Goal: Information Seeking & Learning: Learn about a topic

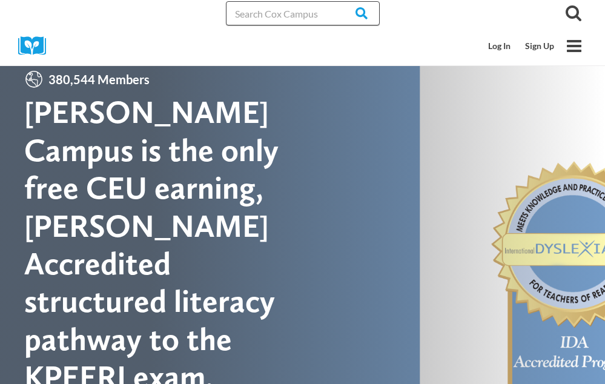
click at [260, 15] on input "Search in [URL][DOMAIN_NAME]" at bounding box center [303, 13] width 154 height 24
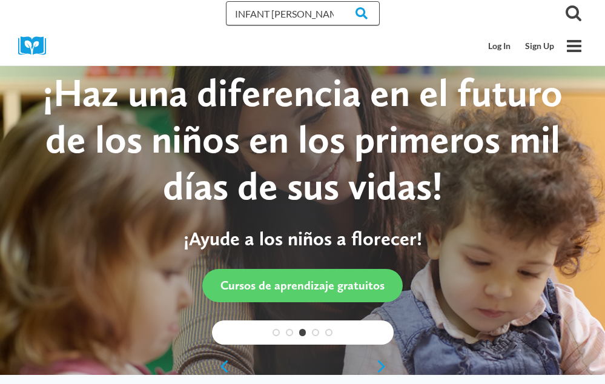
type input "INFANT TODDLER"
click at [332, 1] on input "Search" at bounding box center [355, 13] width 47 height 24
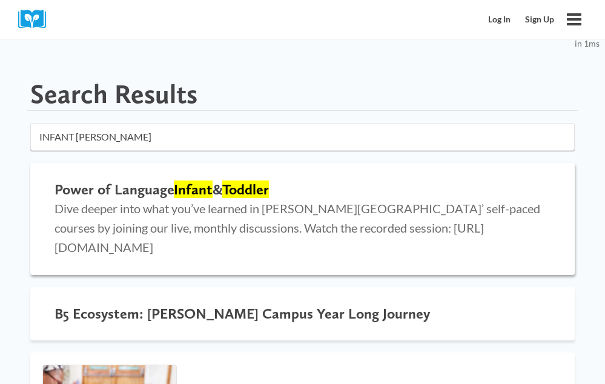
scroll to position [61, 0]
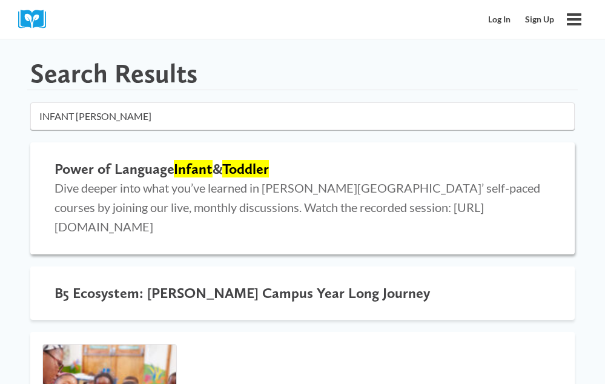
click at [192, 177] on mark "Infant" at bounding box center [193, 169] width 39 height 18
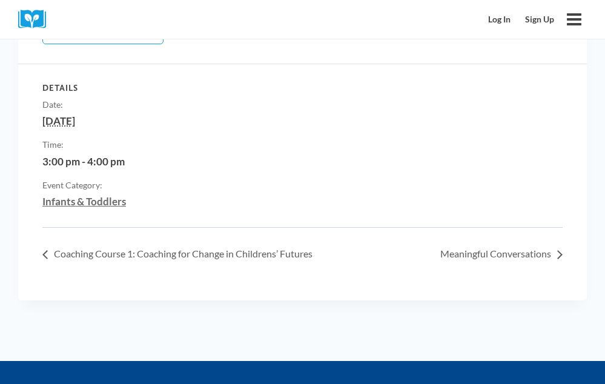
scroll to position [424, 0]
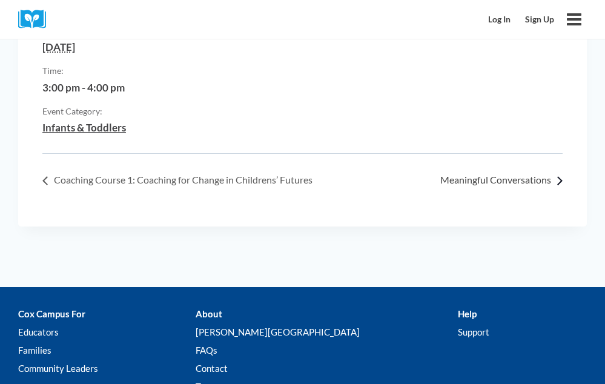
click at [484, 180] on link "Meaningful Conversations »" at bounding box center [498, 180] width 129 height 12
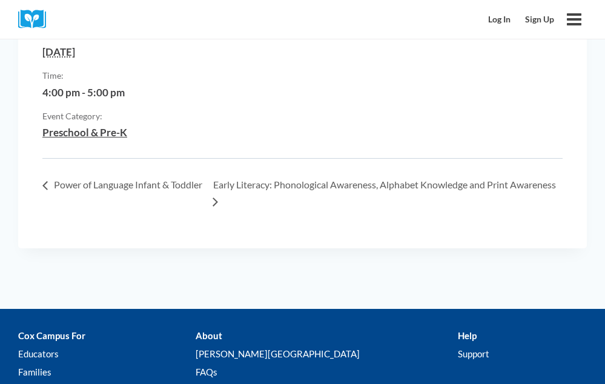
scroll to position [484, 0]
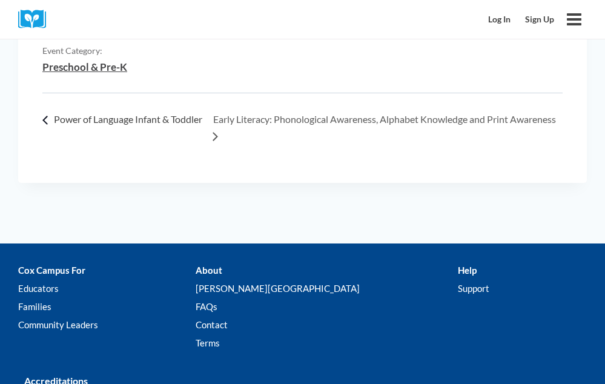
click at [124, 121] on link "« Power of Language Infant & Toddler" at bounding box center [122, 127] width 160 height 28
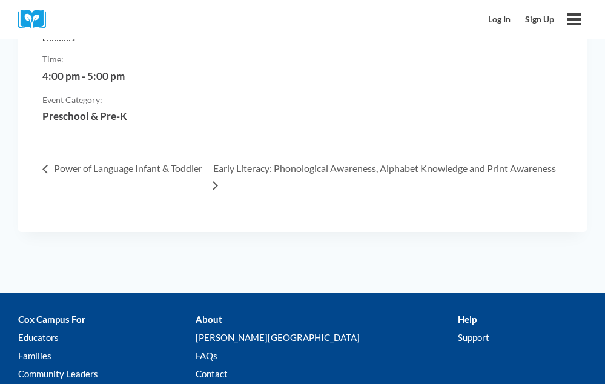
scroll to position [484, 0]
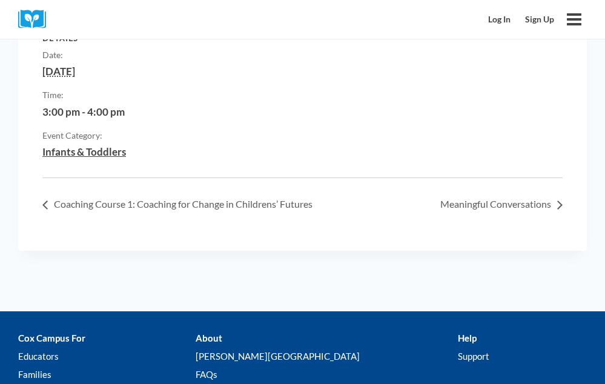
scroll to position [424, 0]
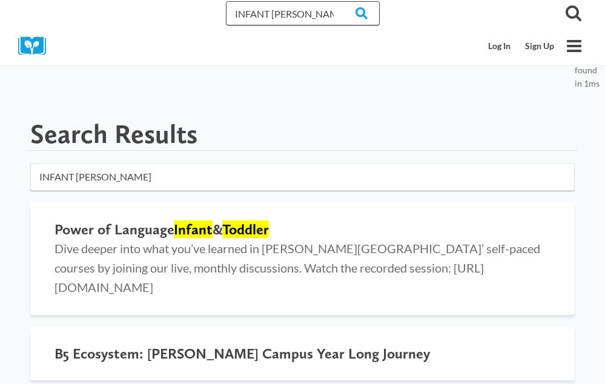
click at [319, 11] on input "INFANT TODDLER" at bounding box center [303, 13] width 154 height 24
type input "INFANT TODDLER LANGUAGE"
click at [332, 1] on input "Search" at bounding box center [355, 13] width 47 height 24
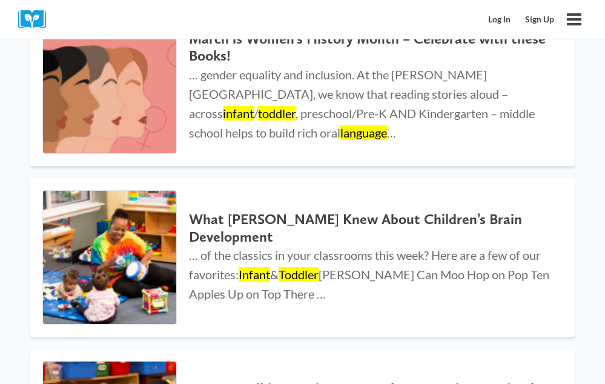
scroll to position [969, 0]
